Goal: Transaction & Acquisition: Purchase product/service

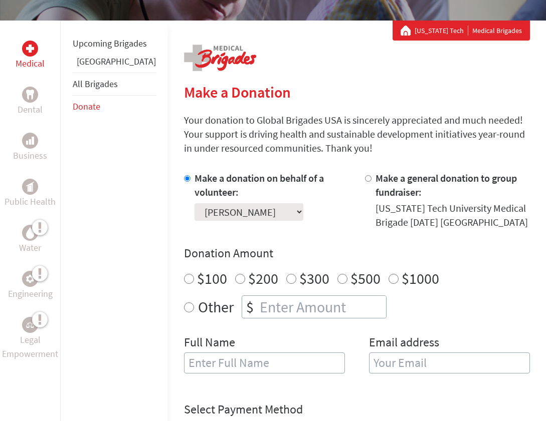
scroll to position [230, 0]
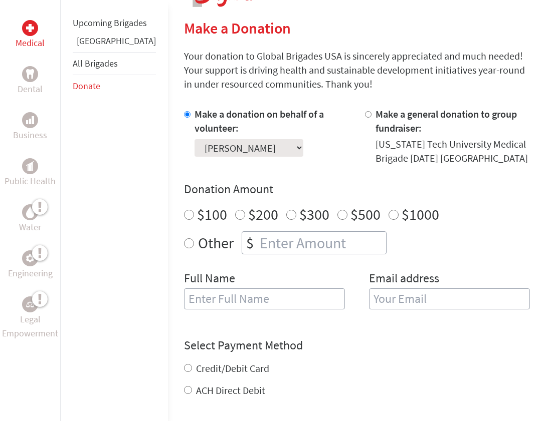
radio input "true"
click at [257, 243] on input "number" at bounding box center [321, 243] width 128 height 22
type input "250"
click at [238, 297] on input "[PERSON_NAME] Opoki" at bounding box center [264, 299] width 161 height 21
type input "[PERSON_NAME]"
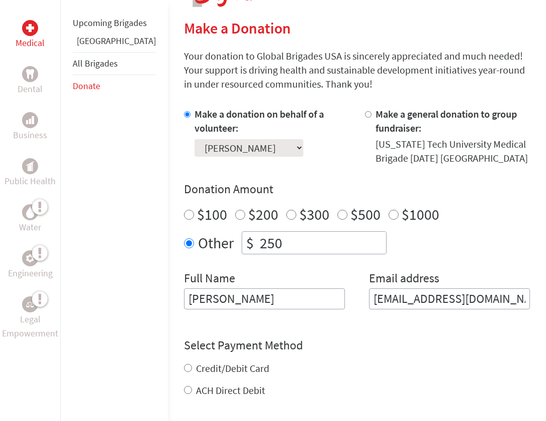
type input "[EMAIL_ADDRESS][DOMAIN_NAME]"
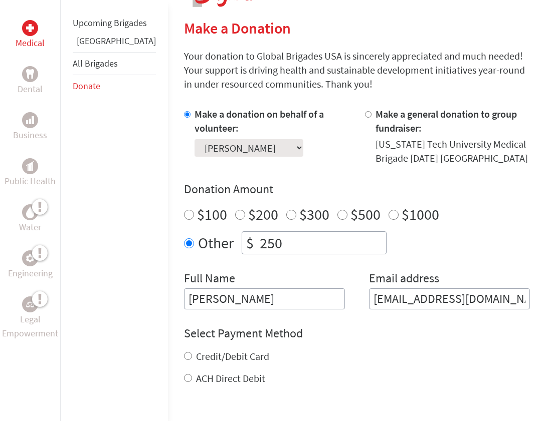
click at [213, 354] on div "Select Payment Method NOTE: American Express is not accepted. Please proceed no…" at bounding box center [357, 356] width 346 height 60
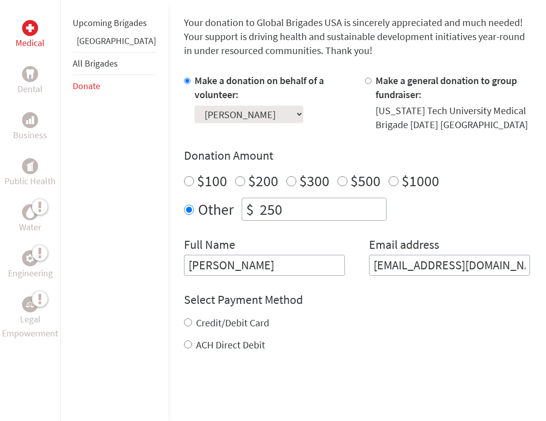
scroll to position [266, 0]
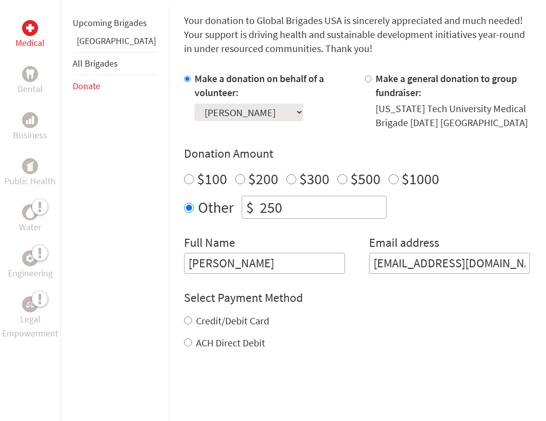
click at [204, 314] on div "Select Payment Method NOTE: American Express is not accepted. Please proceed no…" at bounding box center [357, 320] width 346 height 60
click at [204, 323] on label "Credit/Debit Card" at bounding box center [232, 321] width 73 height 13
click at [192, 323] on input "Credit/Debit Card" at bounding box center [188, 321] width 8 height 8
radio input "true"
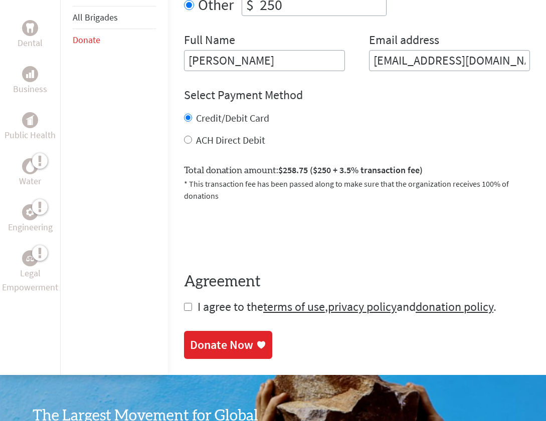
scroll to position [475, 0]
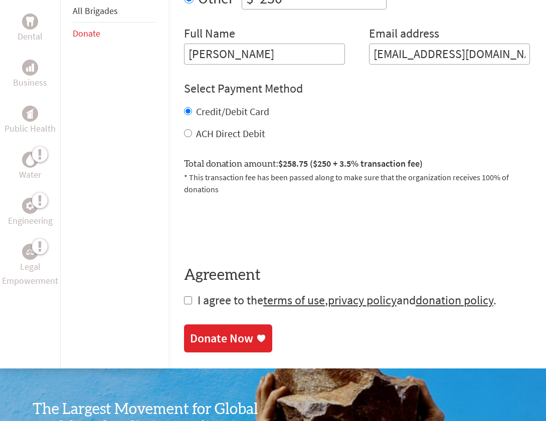
click at [184, 297] on input "checkbox" at bounding box center [188, 301] width 8 height 8
checkbox input "true"
click at [195, 332] on div "Donate Now" at bounding box center [221, 340] width 63 height 16
